Goal: Task Accomplishment & Management: Complete application form

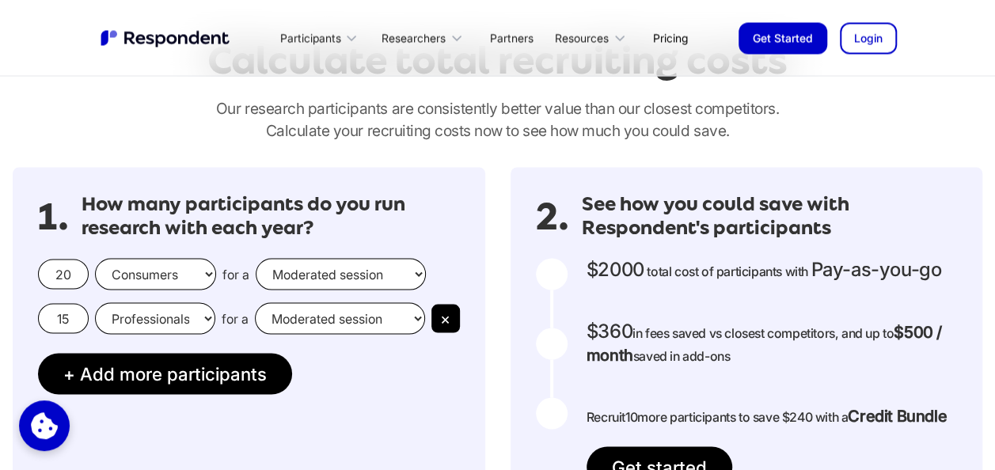
scroll to position [1425, 0]
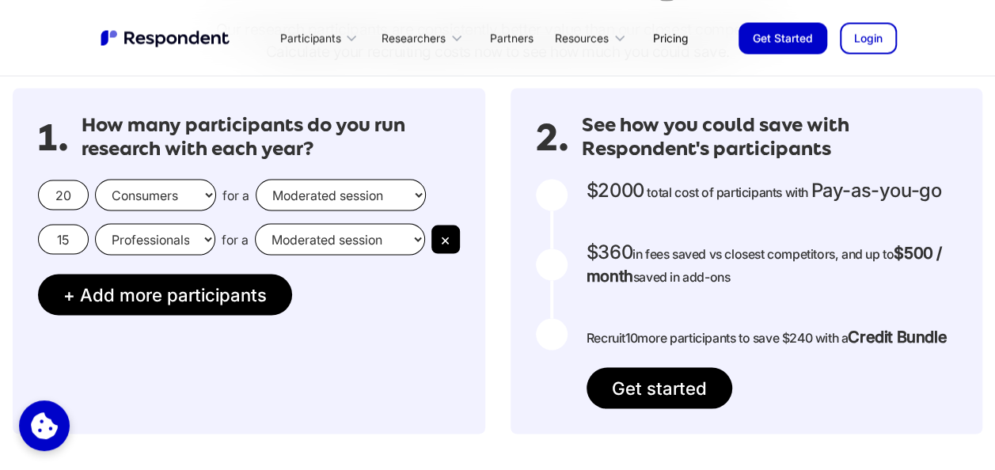
click at [76, 195] on input "20" at bounding box center [63, 195] width 51 height 30
click at [363, 200] on select "Moderated session Unmoderated session" at bounding box center [341, 195] width 170 height 32
click at [328, 341] on div "1. How many participants do you run research with each year? 20 Consumers Profe…" at bounding box center [249, 261] width 473 height 346
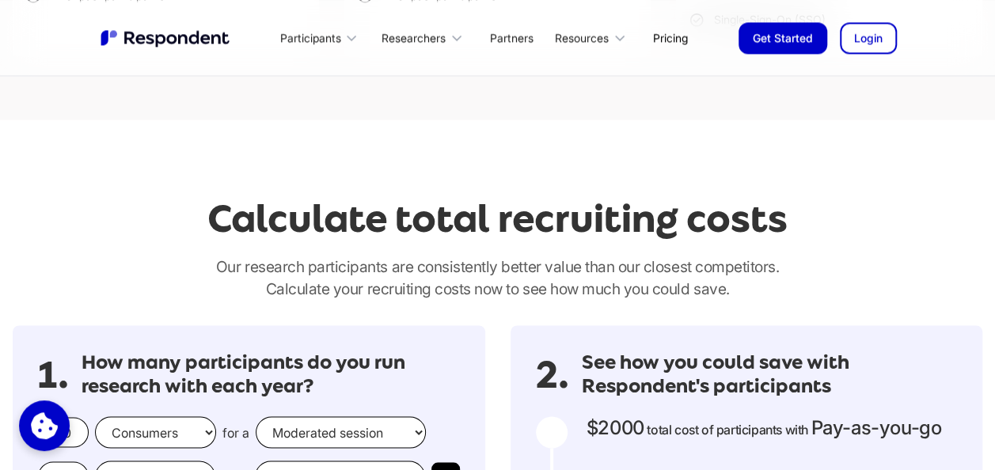
scroll to position [1346, 0]
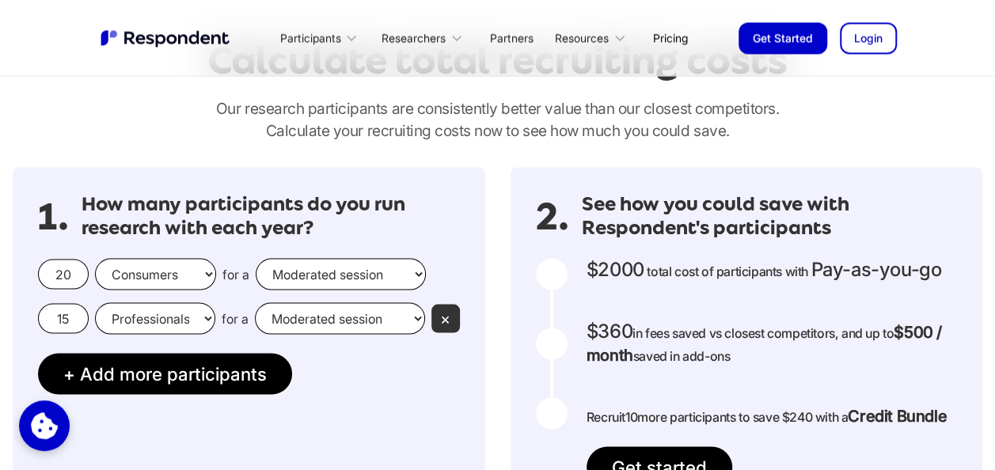
click at [436, 314] on button "×" at bounding box center [446, 318] width 29 height 29
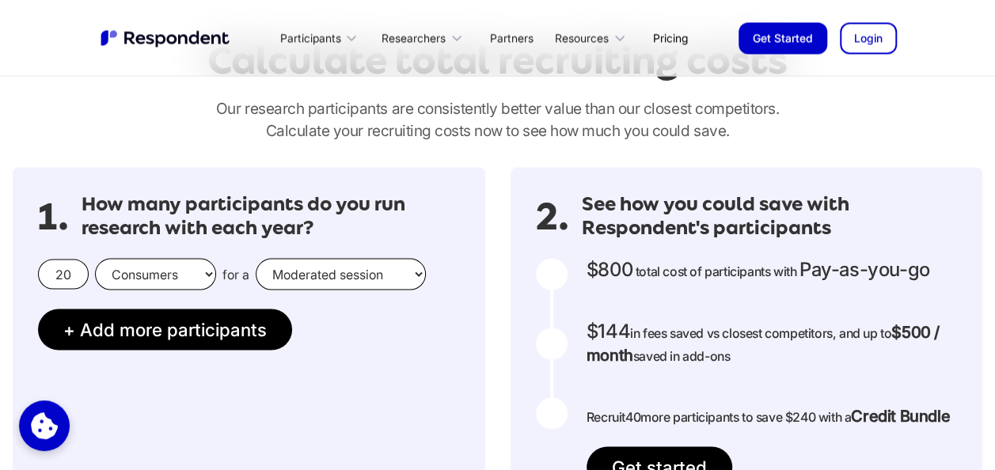
drag, startPoint x: 78, startPoint y: 268, endPoint x: 21, endPoint y: 268, distance: 57.0
click at [21, 268] on div "1. How many participants do you run research with each year? 20 Consumers Profe…" at bounding box center [249, 340] width 473 height 346
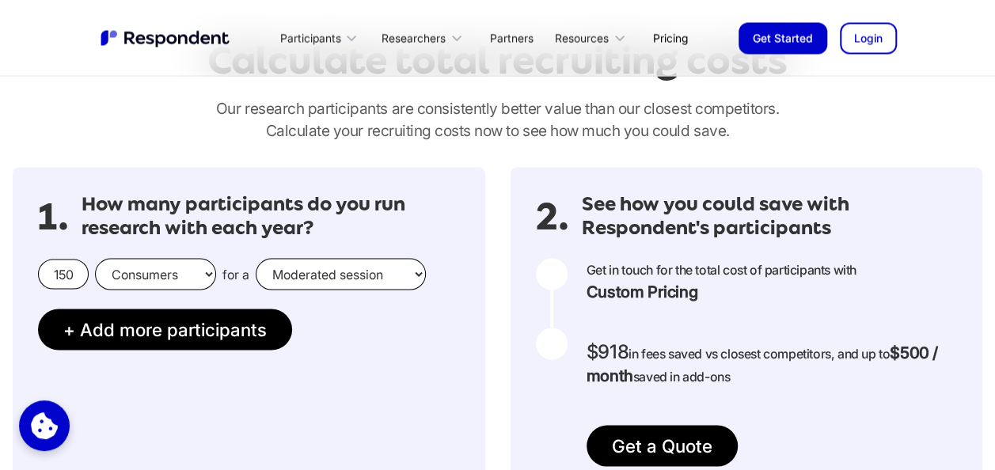
type input "150"
click at [195, 273] on select "Consumers Professionals" at bounding box center [155, 274] width 121 height 32
click at [194, 276] on select "Consumers Professionals" at bounding box center [155, 274] width 121 height 32
click at [323, 273] on select "Moderated session Unmoderated session" at bounding box center [341, 274] width 170 height 32
select select "unmoderated"
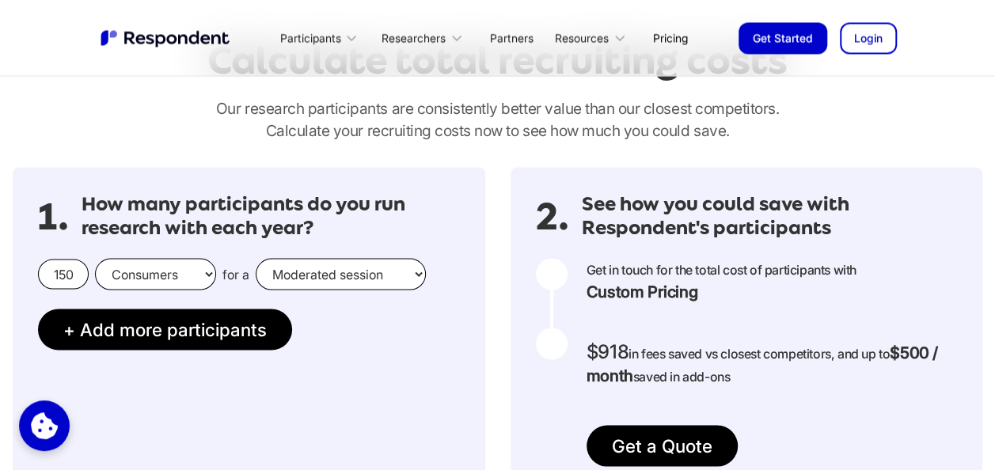
click at [256, 258] on select "Moderated session Unmoderated session" at bounding box center [341, 274] width 170 height 32
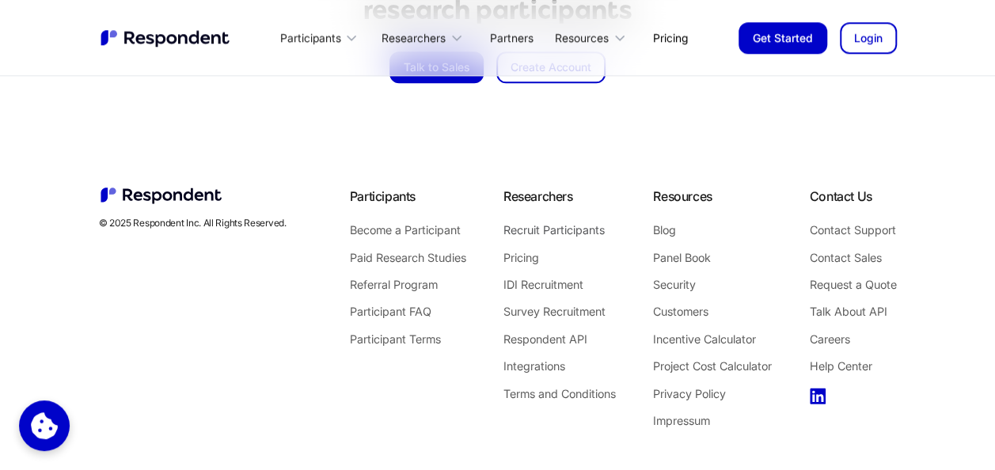
scroll to position [3827, 0]
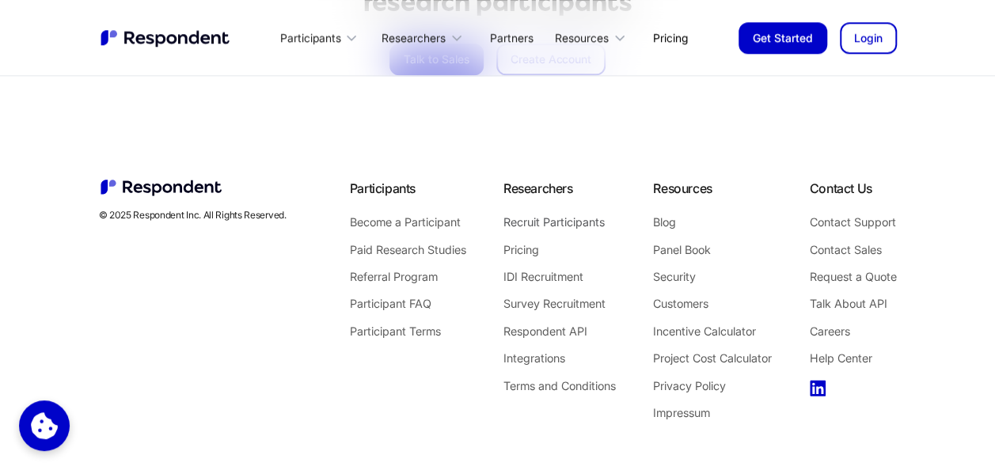
click at [546, 212] on link "Recruit Participants" at bounding box center [560, 222] width 112 height 21
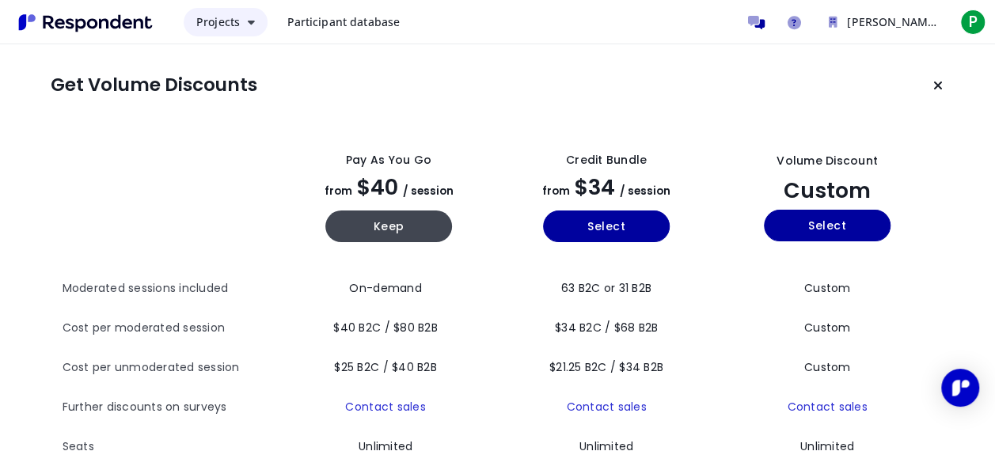
click at [249, 19] on icon "Main navigation" at bounding box center [251, 22] width 7 height 11
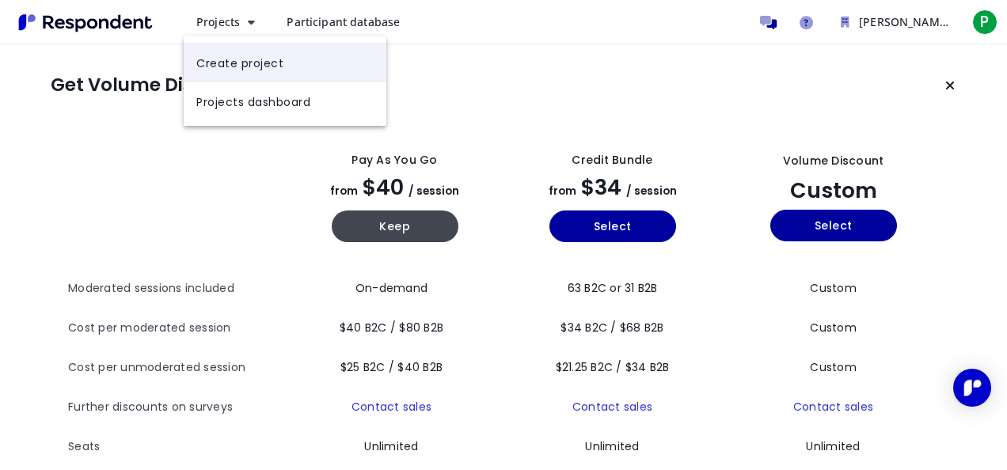
click at [245, 65] on link "Create project" at bounding box center [285, 62] width 203 height 38
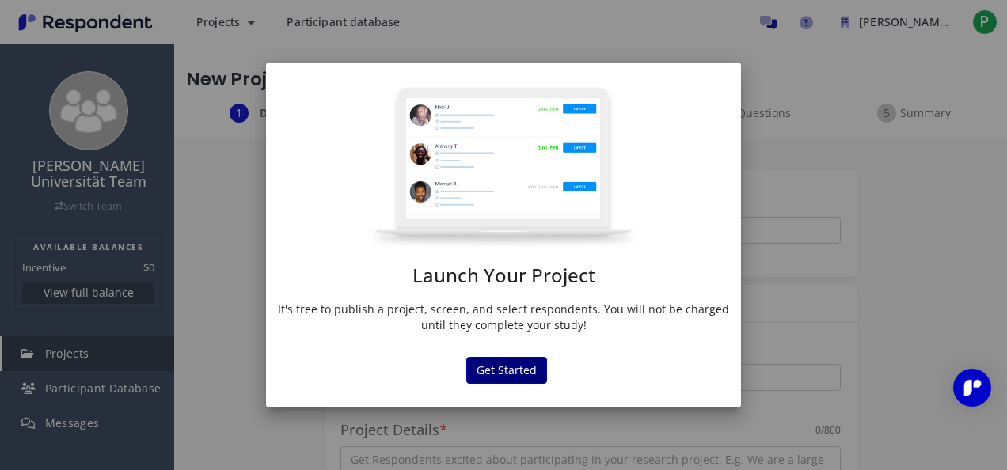
click at [508, 360] on button "Get Started" at bounding box center [506, 370] width 81 height 27
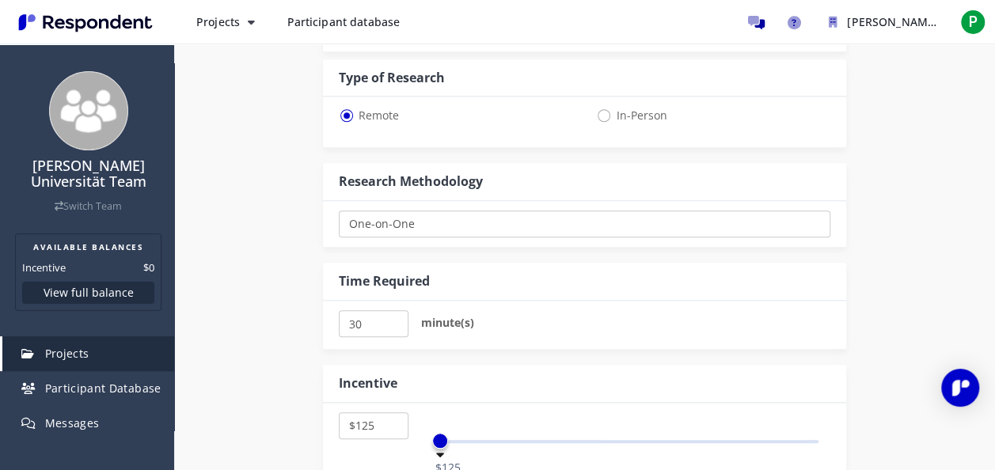
scroll to position [554, 0]
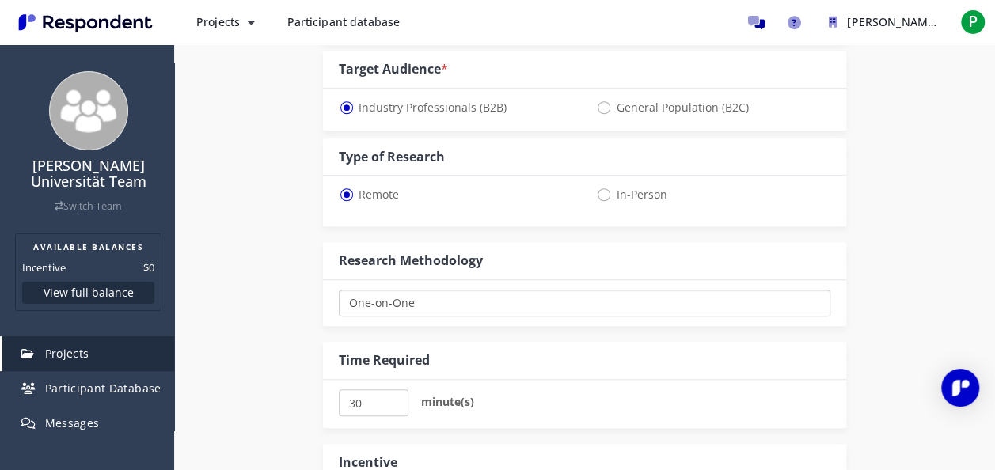
click at [421, 293] on select "One-on-One Focus Group Unmoderated Study Survey Diary Study" at bounding box center [585, 303] width 492 height 27
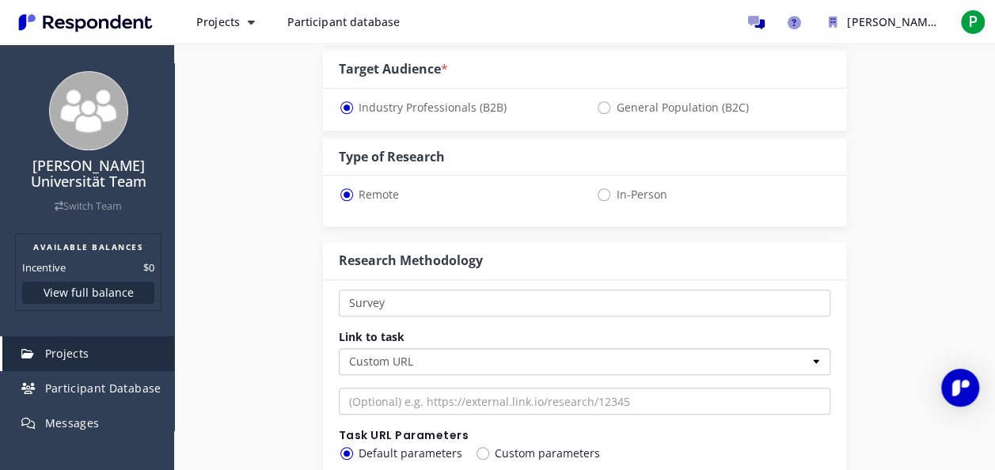
click at [432, 361] on select "Custom URL SurveyMonkey" at bounding box center [585, 361] width 492 height 27
click at [431, 307] on select "One-on-One Focus Group Unmoderated Study Survey Diary Study" at bounding box center [585, 303] width 492 height 27
select select "number:4"
click at [339, 290] on select "One-on-One Focus Group Unmoderated Study Survey Diary Study" at bounding box center [585, 303] width 492 height 27
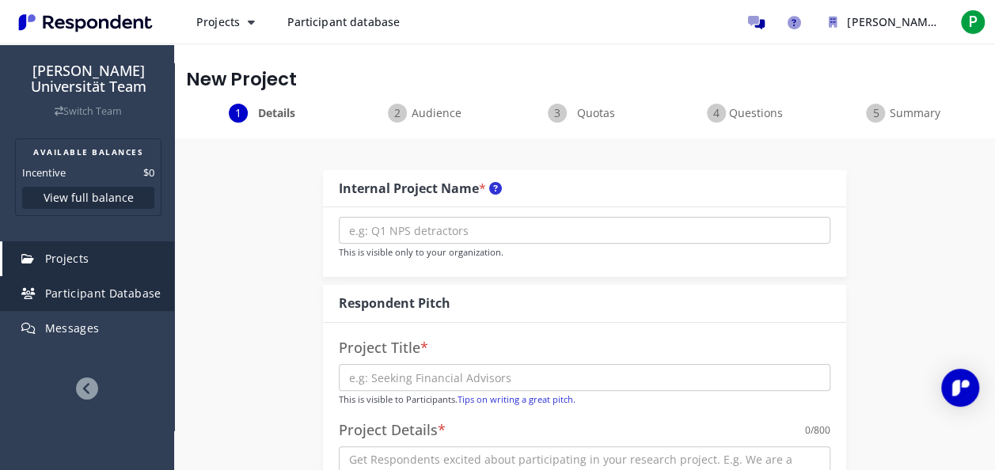
scroll to position [0, 0]
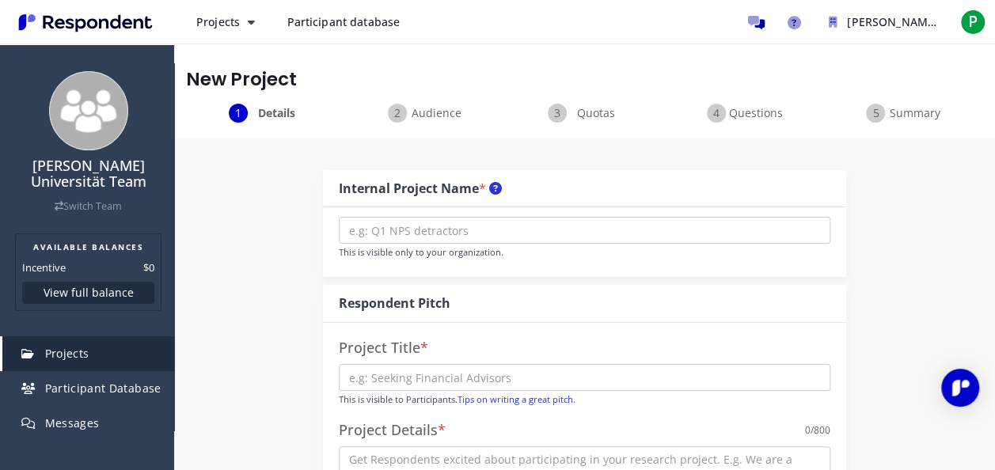
click at [105, 30] on img "Main navigation" at bounding box center [86, 23] width 146 height 26
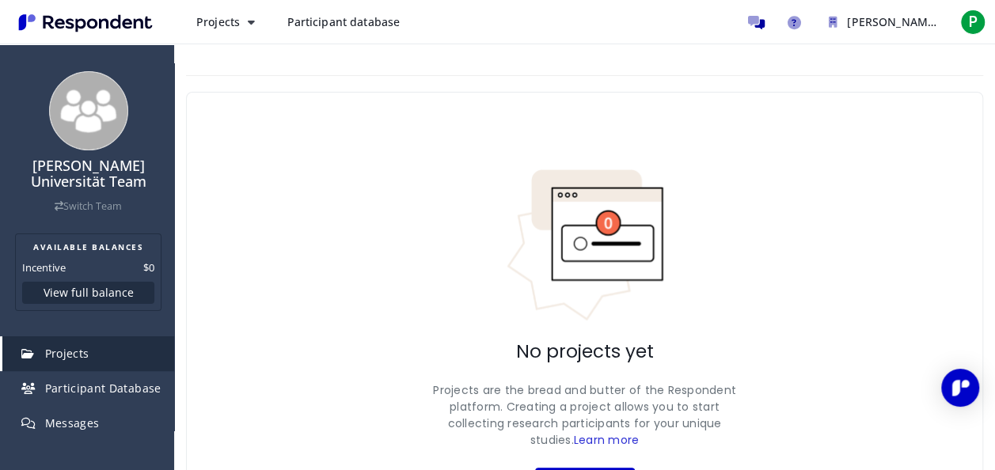
click at [138, 21] on img "Main navigation" at bounding box center [86, 23] width 146 height 26
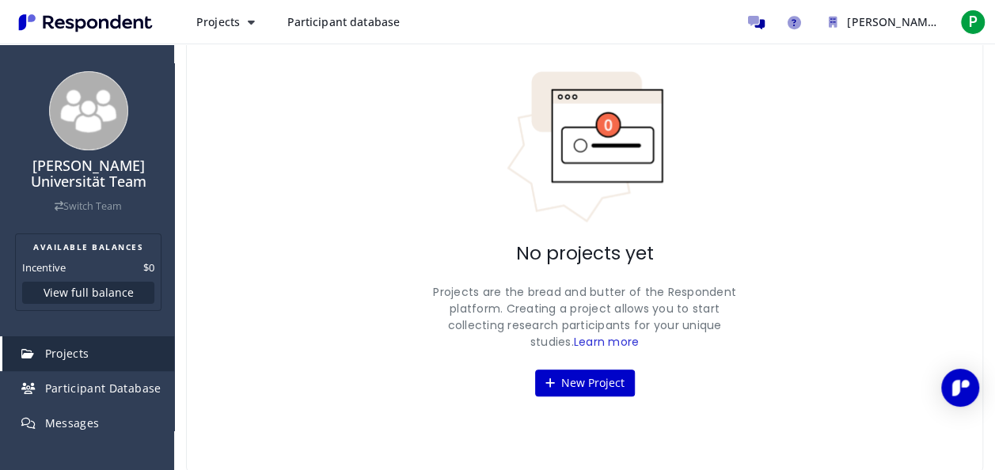
click at [333, 13] on link "Participant database" at bounding box center [343, 22] width 139 height 29
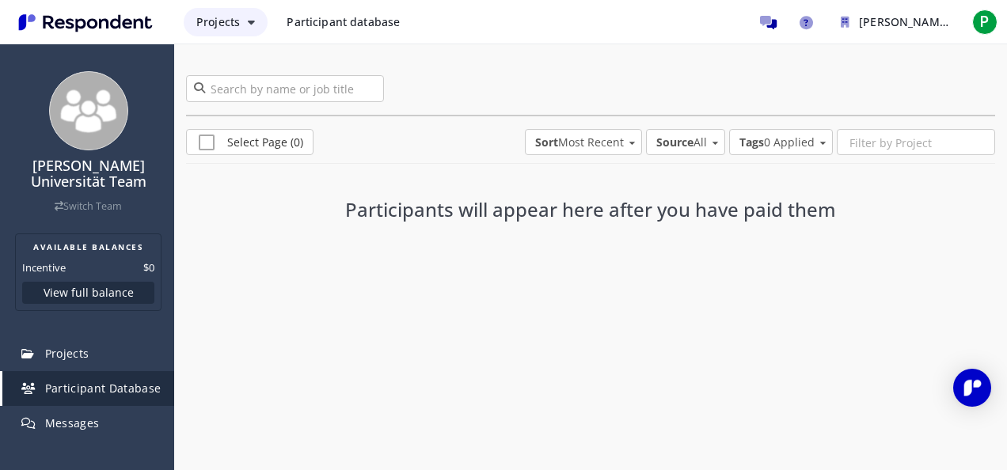
click at [252, 25] on icon "Main navigation" at bounding box center [251, 22] width 7 height 11
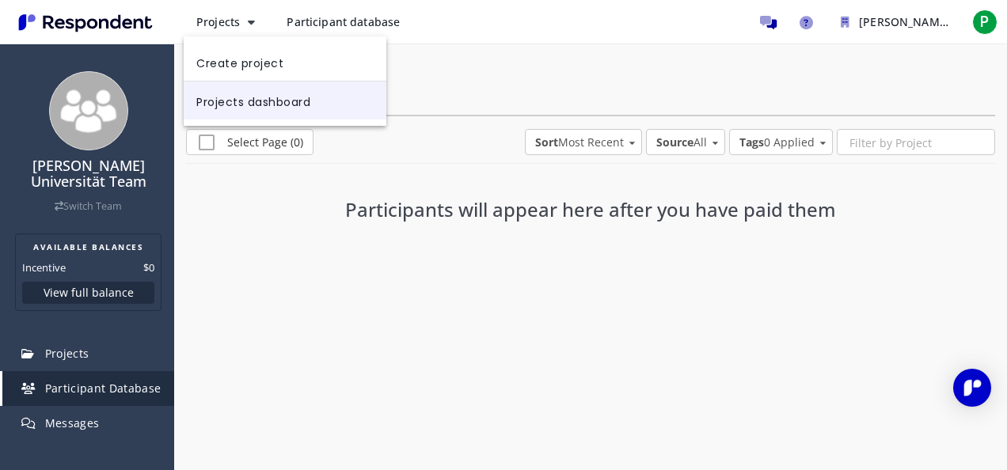
click at [271, 97] on link "Projects dashboard" at bounding box center [285, 101] width 203 height 38
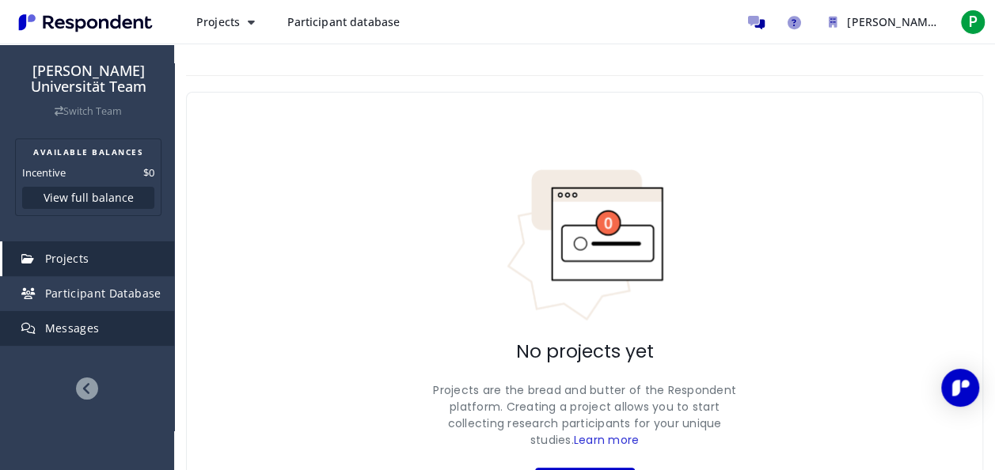
scroll to position [79, 0]
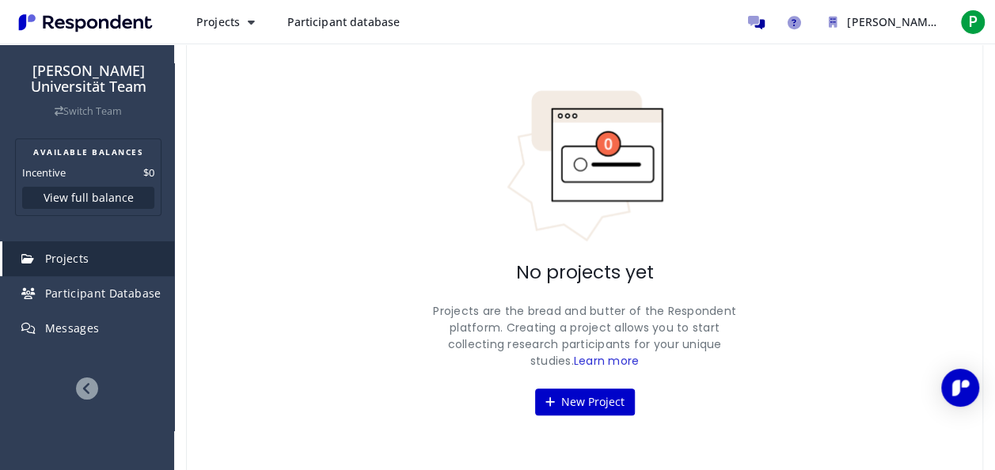
click at [83, 378] on icon at bounding box center [87, 389] width 22 height 22
